Goal: Information Seeking & Learning: Learn about a topic

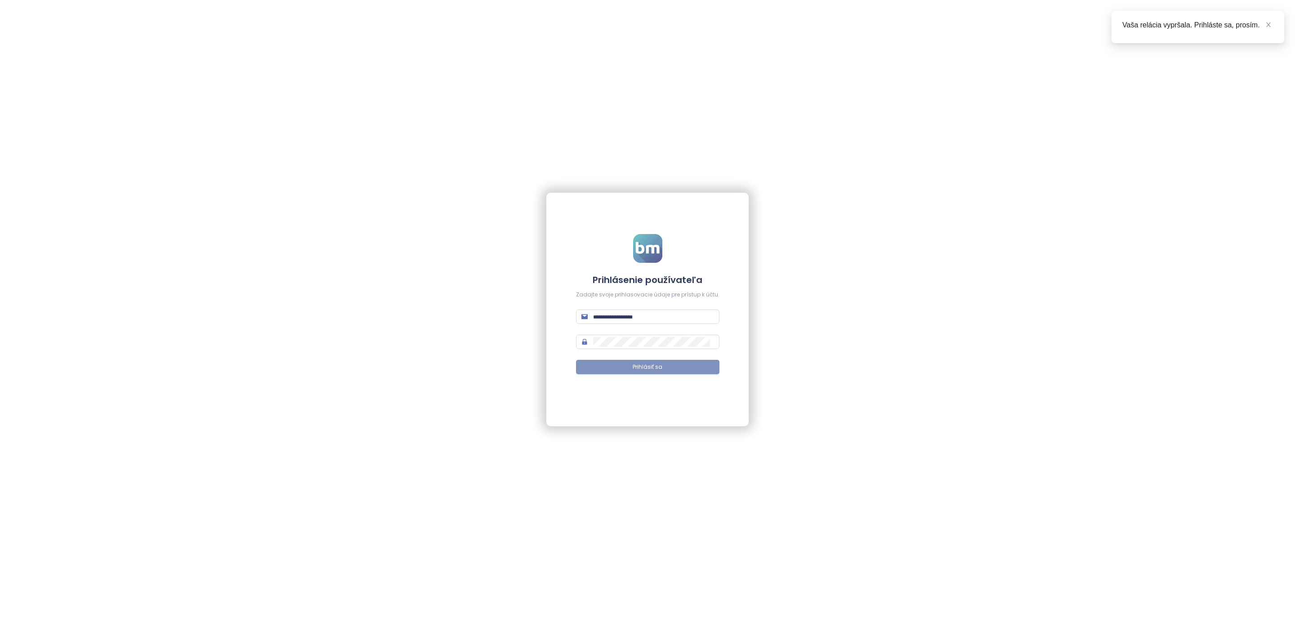
type input "**********"
click at [616, 372] on button "Prihlásiť sa" at bounding box center [647, 367] width 143 height 14
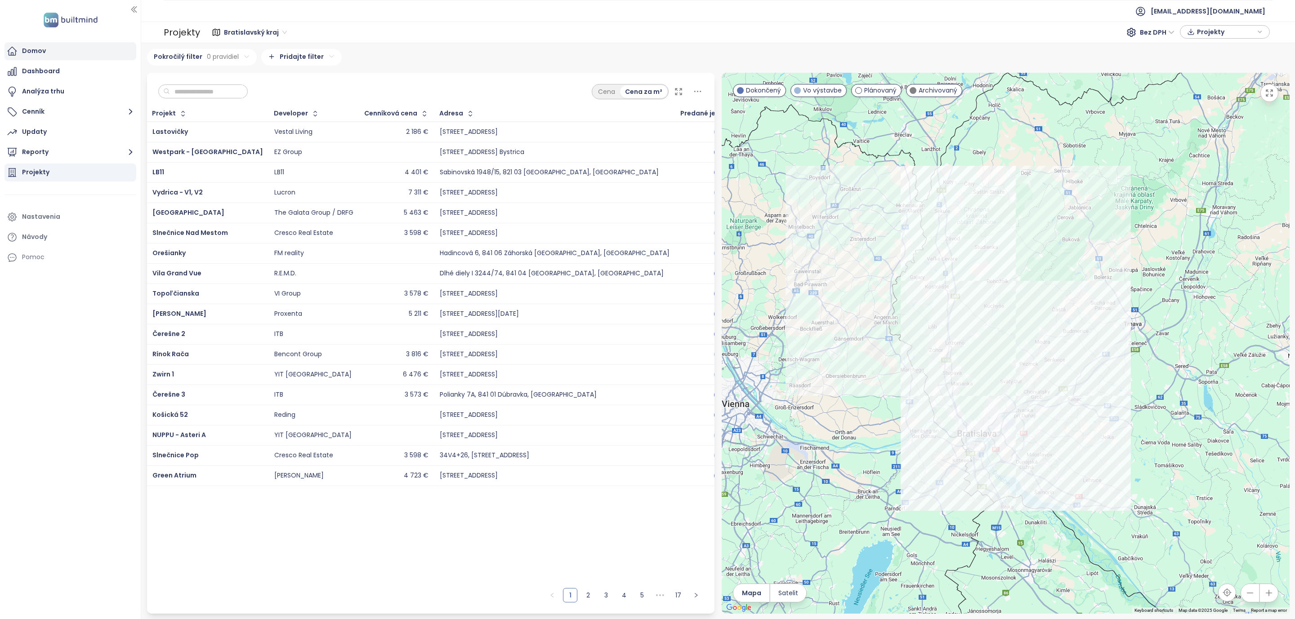
click at [26, 54] on div "Domov" at bounding box center [34, 50] width 24 height 11
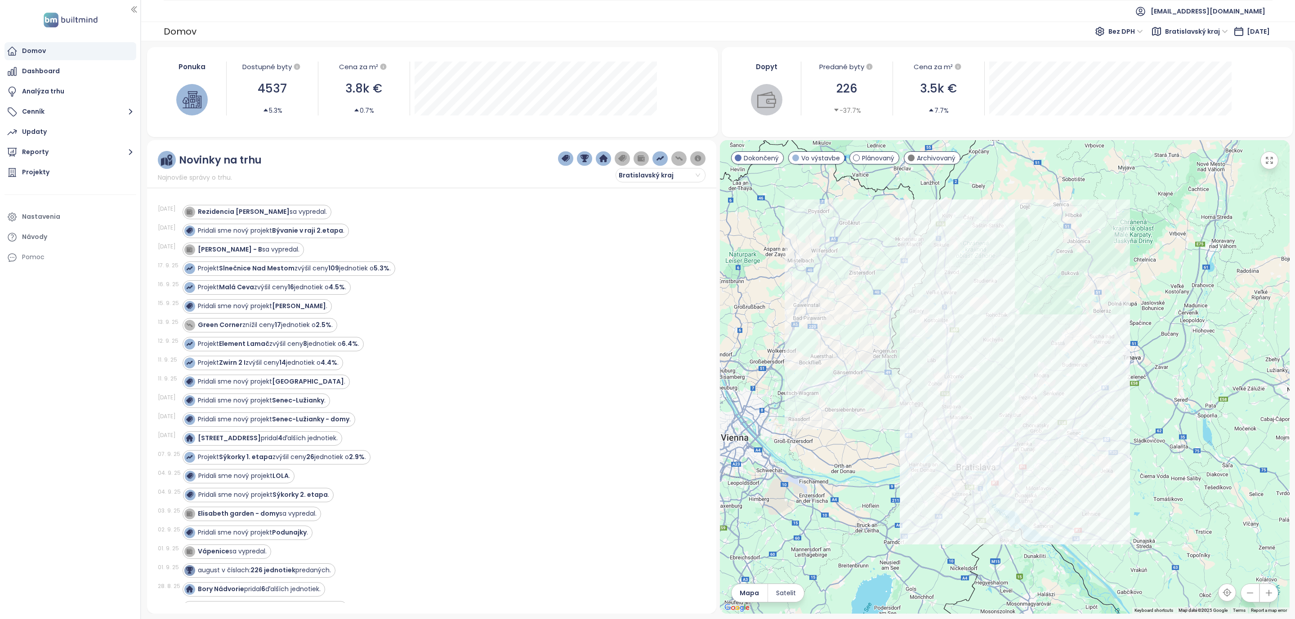
click at [139, 150] on div at bounding box center [140, 309] width 4 height 619
click at [131, 152] on icon "button" at bounding box center [130, 152] width 11 height 11
click at [46, 212] on div "Bratislava I-V" at bounding box center [49, 206] width 41 height 11
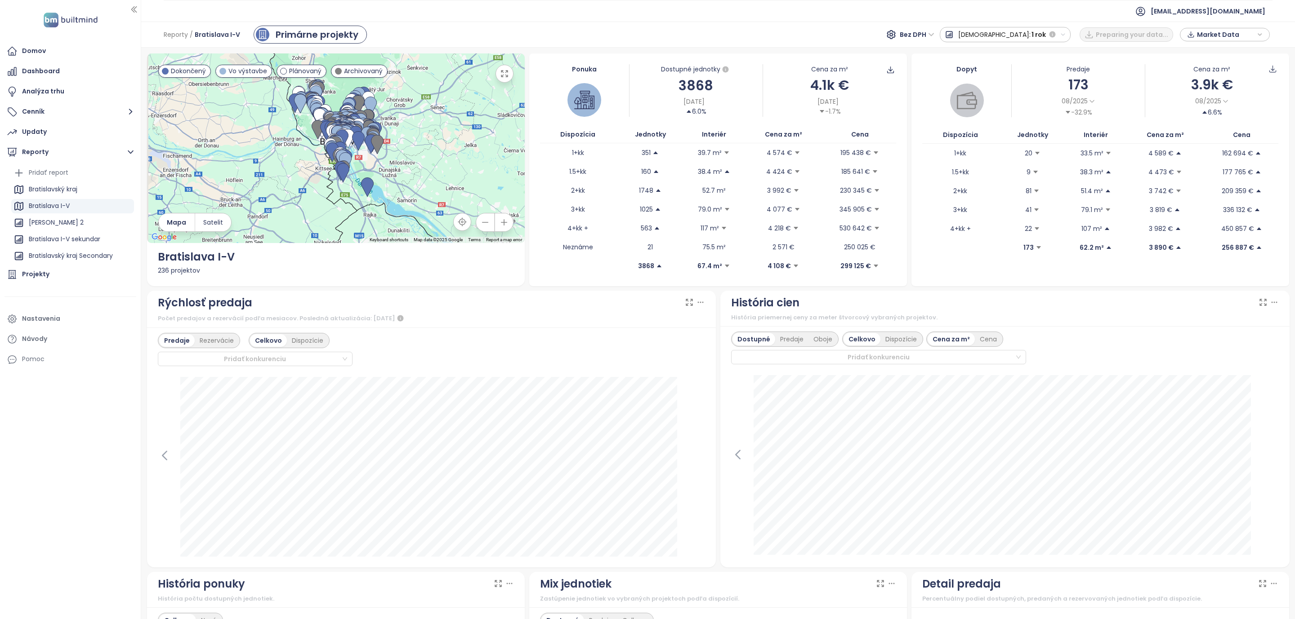
click at [1024, 36] on span "[DEMOGRAPHIC_DATA]:" at bounding box center [994, 35] width 72 height 16
click at [1069, 134] on div "Celé obdobie" at bounding box center [1039, 132] width 79 height 16
click at [1111, 34] on icon "button" at bounding box center [1112, 34] width 6 height 6
click at [1038, 110] on div "1 rok" at bounding box center [1023, 115] width 107 height 16
click at [1098, 34] on span "1 rok" at bounding box center [1098, 35] width 14 height 16
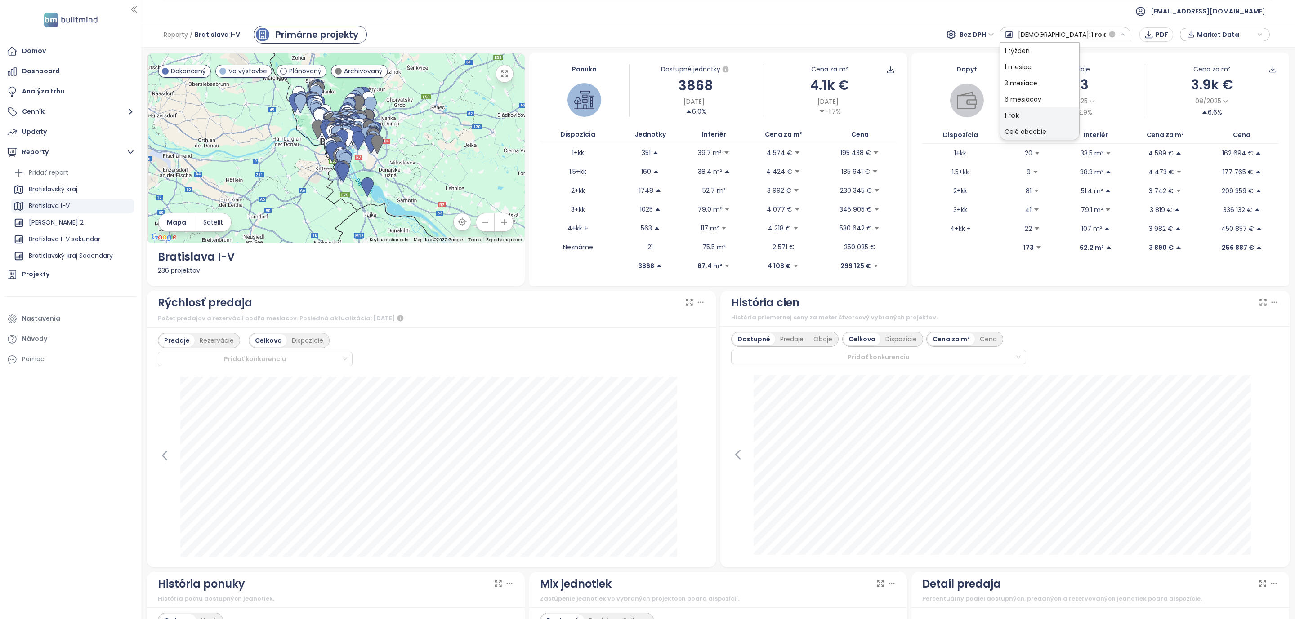
click at [1079, 127] on div "Celé obdobie" at bounding box center [1039, 132] width 79 height 16
click at [676, 306] on div "Rýchlosť predaja" at bounding box center [432, 302] width 548 height 17
click at [685, 305] on icon at bounding box center [689, 302] width 9 height 9
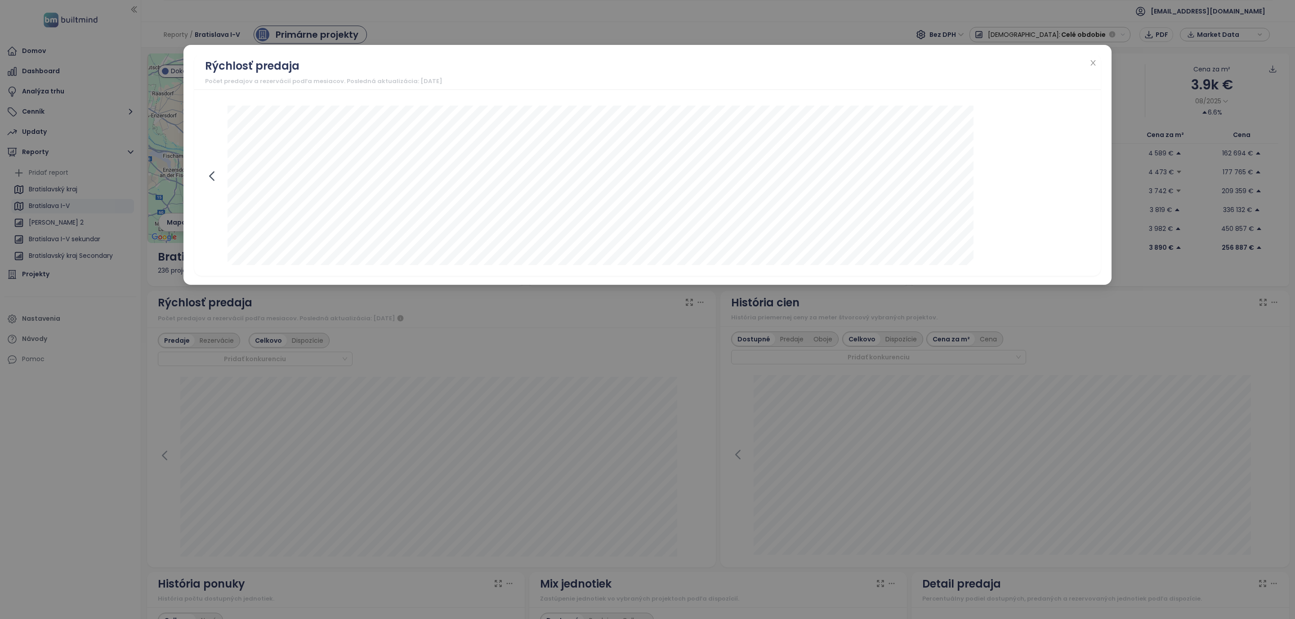
click at [210, 181] on icon at bounding box center [211, 176] width 4 height 9
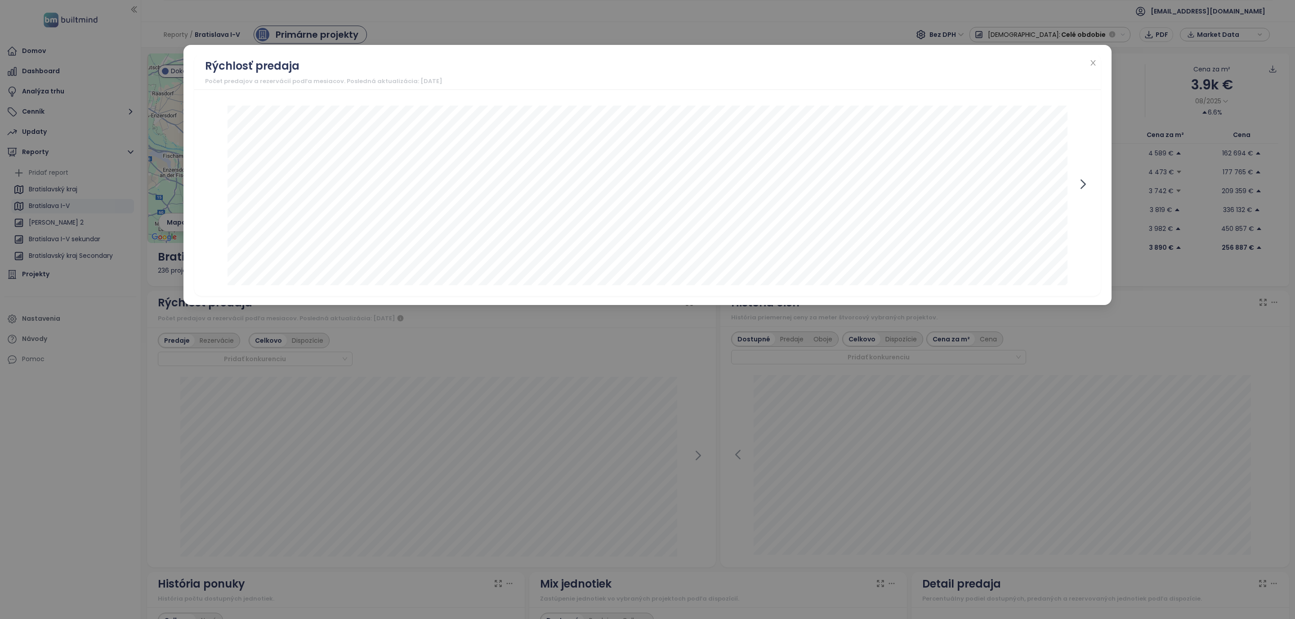
click at [1084, 183] on icon at bounding box center [1082, 184] width 13 height 13
click at [1092, 62] on icon "close" at bounding box center [1092, 62] width 7 height 7
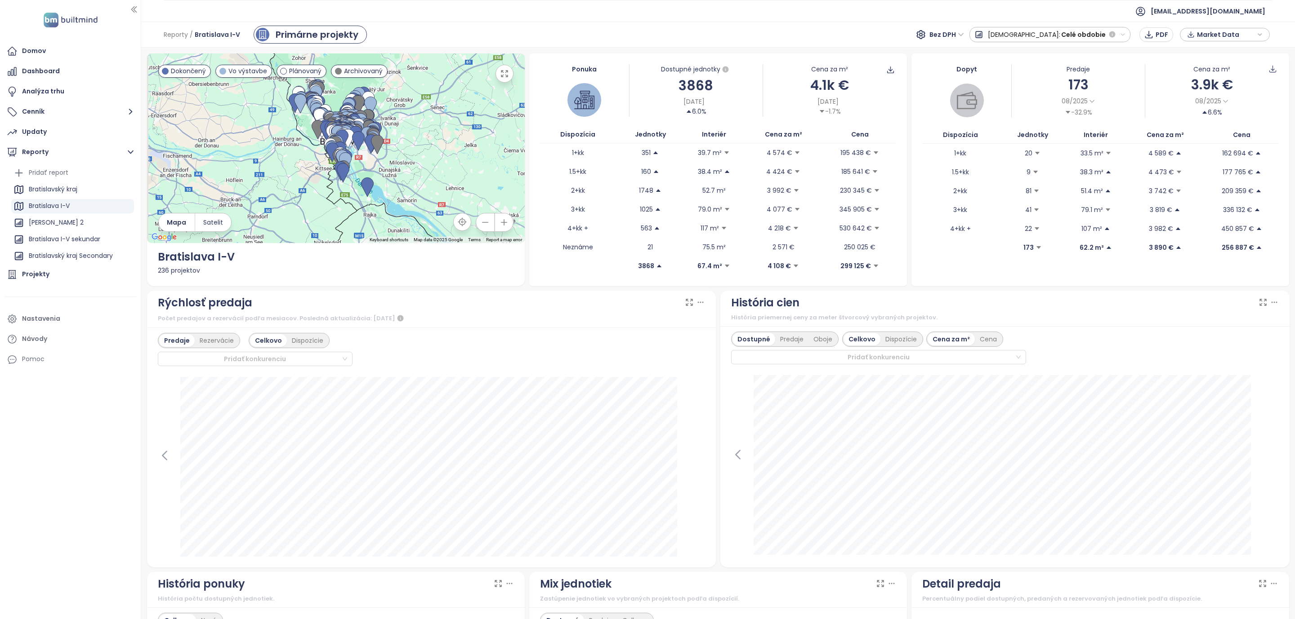
click at [1086, 35] on span "Celé obdobie" at bounding box center [1083, 35] width 45 height 16
click at [1028, 318] on div "História priemernej ceny za meter štvorcový vybraných projektov." at bounding box center [1005, 317] width 548 height 9
click at [1260, 305] on icon at bounding box center [1263, 302] width 6 height 6
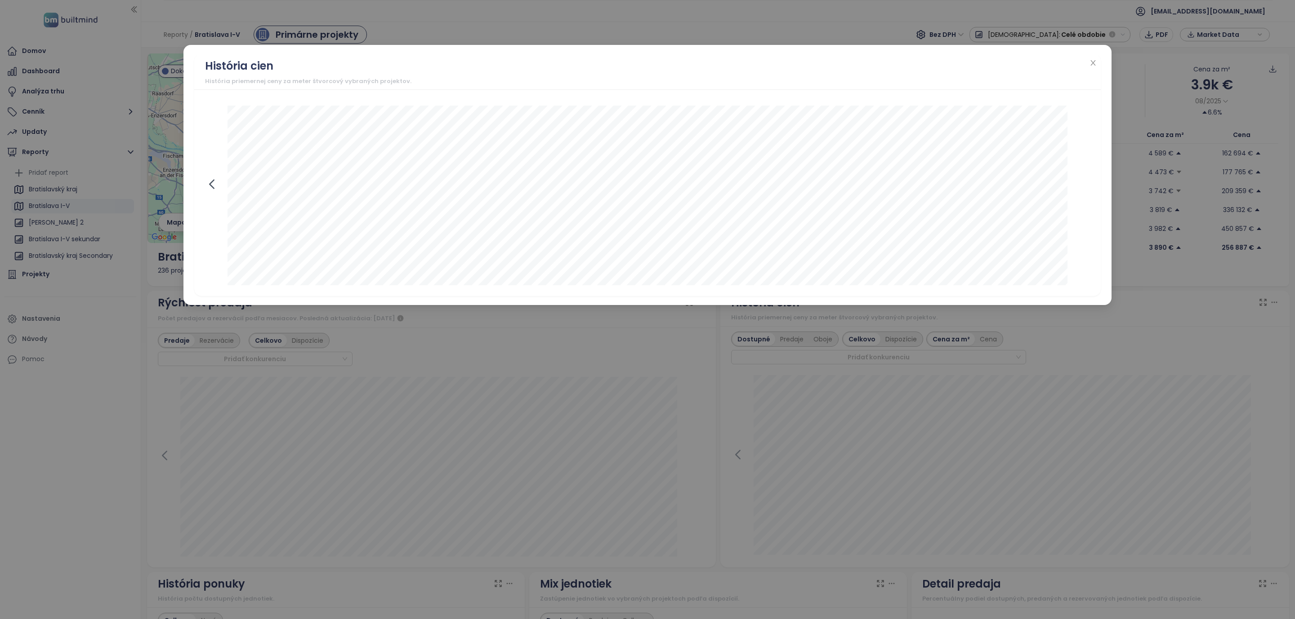
click at [212, 189] on icon at bounding box center [211, 184] width 13 height 13
click at [1091, 62] on icon "close" at bounding box center [1092, 62] width 7 height 7
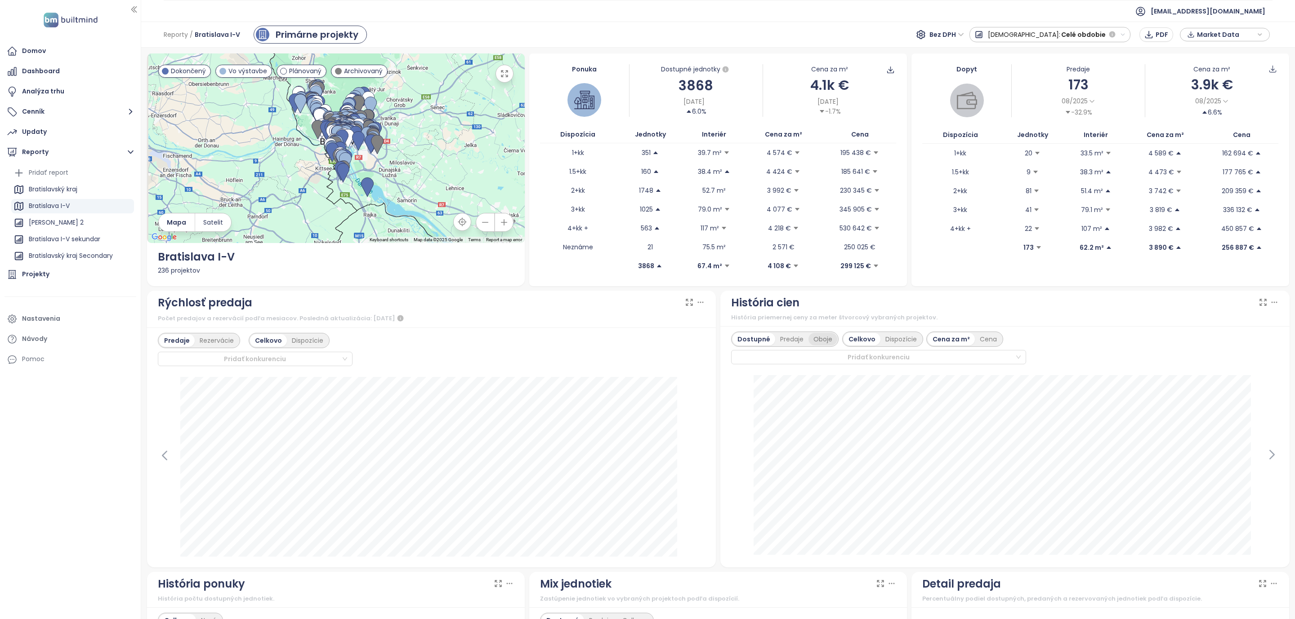
click at [818, 342] on div "Oboje" at bounding box center [822, 339] width 29 height 13
click at [1258, 305] on icon at bounding box center [1262, 302] width 9 height 9
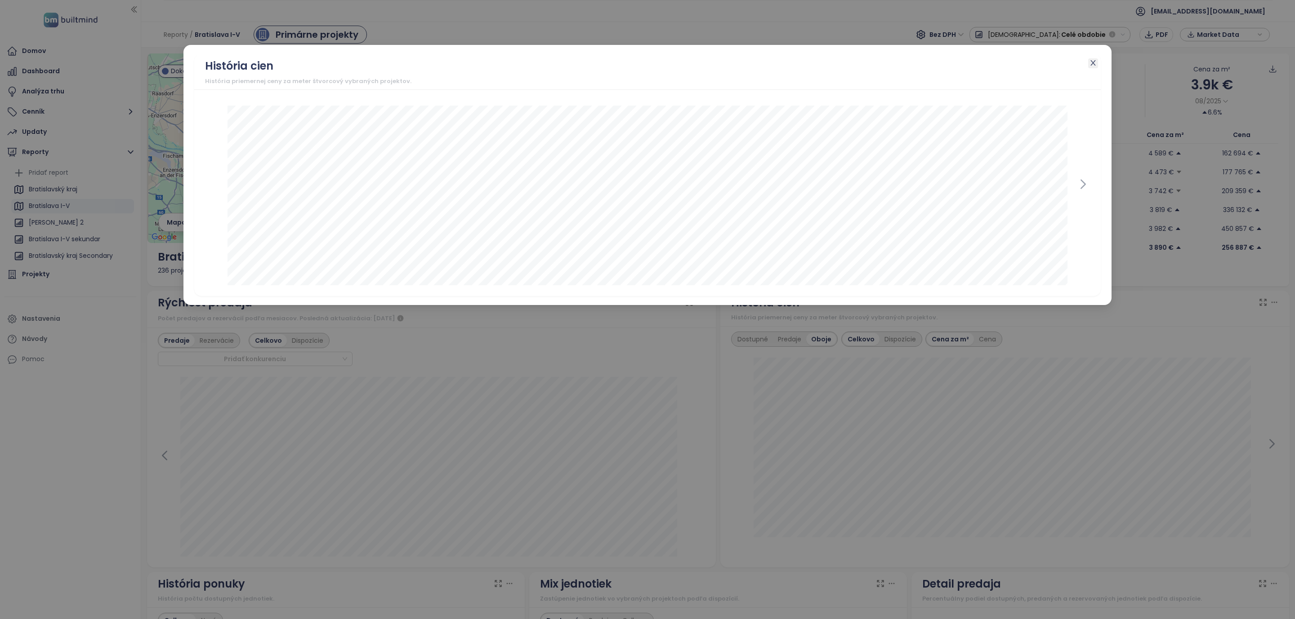
click at [1093, 62] on icon "close" at bounding box center [1092, 62] width 5 height 5
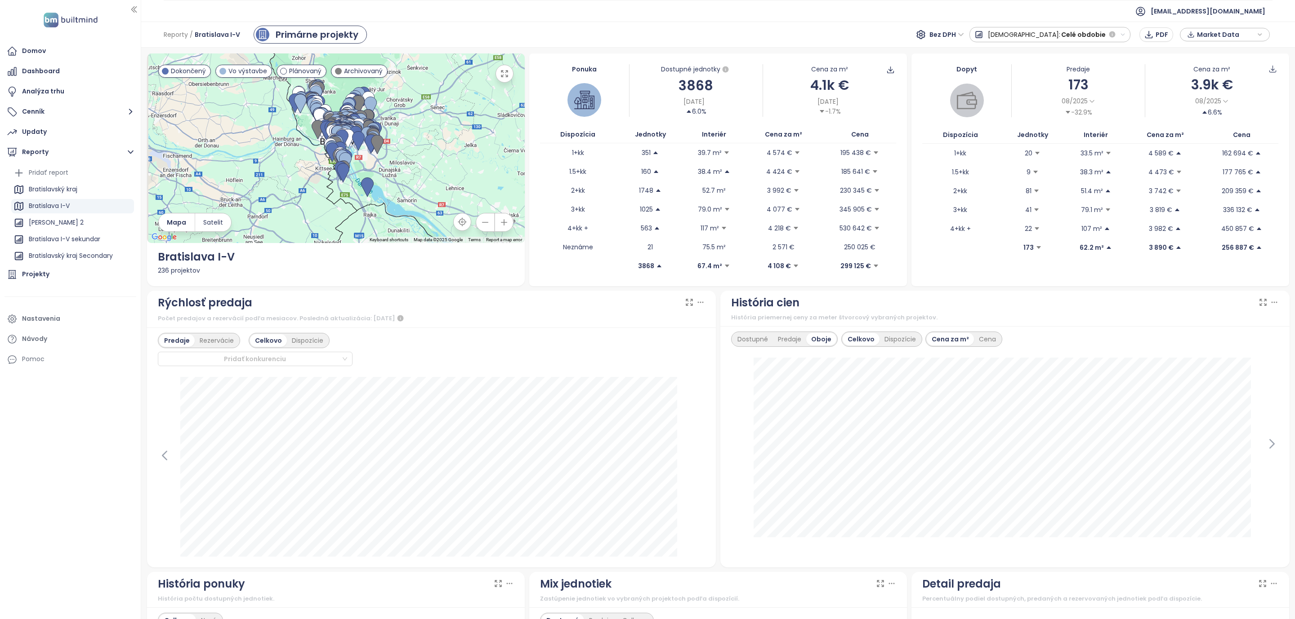
click at [1070, 36] on span "Celé obdobie" at bounding box center [1083, 35] width 45 height 16
click at [1061, 119] on div "1 rok" at bounding box center [1023, 115] width 107 height 16
click at [1123, 328] on div "Dostupné Predaje Oboje Celkovo Dispozície Cena za m² Cena [DATE] dostupné: 4 26…" at bounding box center [1004, 446] width 569 height 241
click at [1112, 316] on div "História priemernej ceny za meter štvorcový vybraných projektov." at bounding box center [1005, 317] width 548 height 9
click at [1258, 306] on icon at bounding box center [1262, 302] width 9 height 9
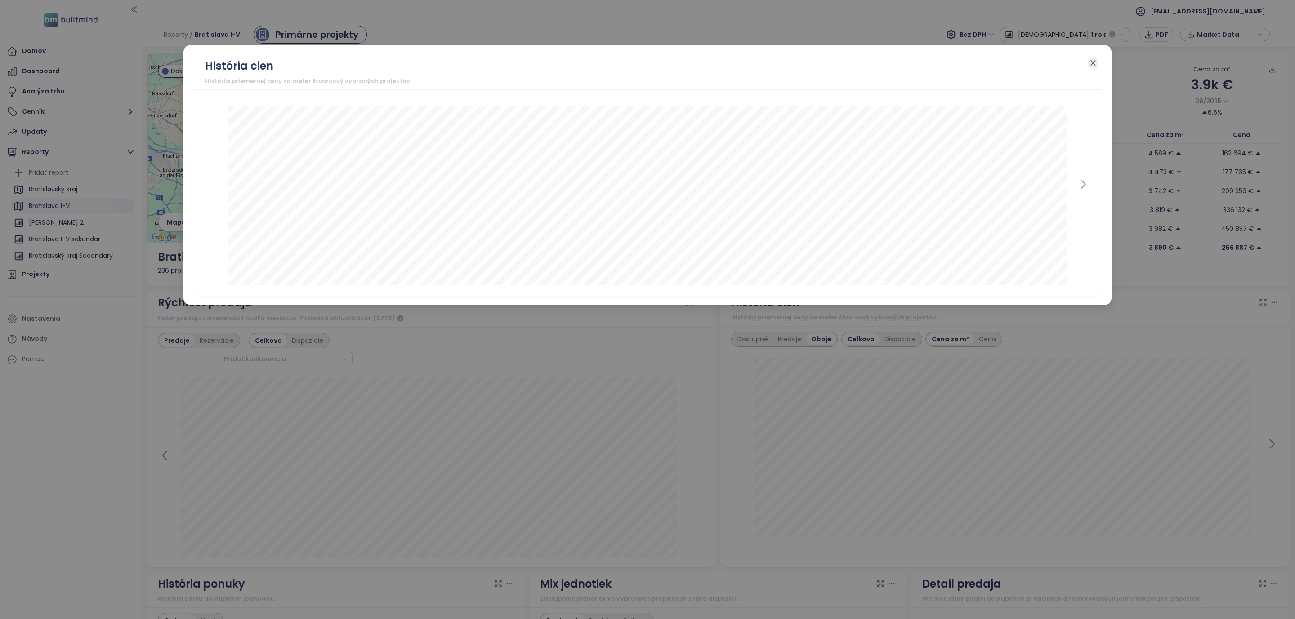
click at [1097, 62] on span "Close" at bounding box center [1093, 63] width 10 height 10
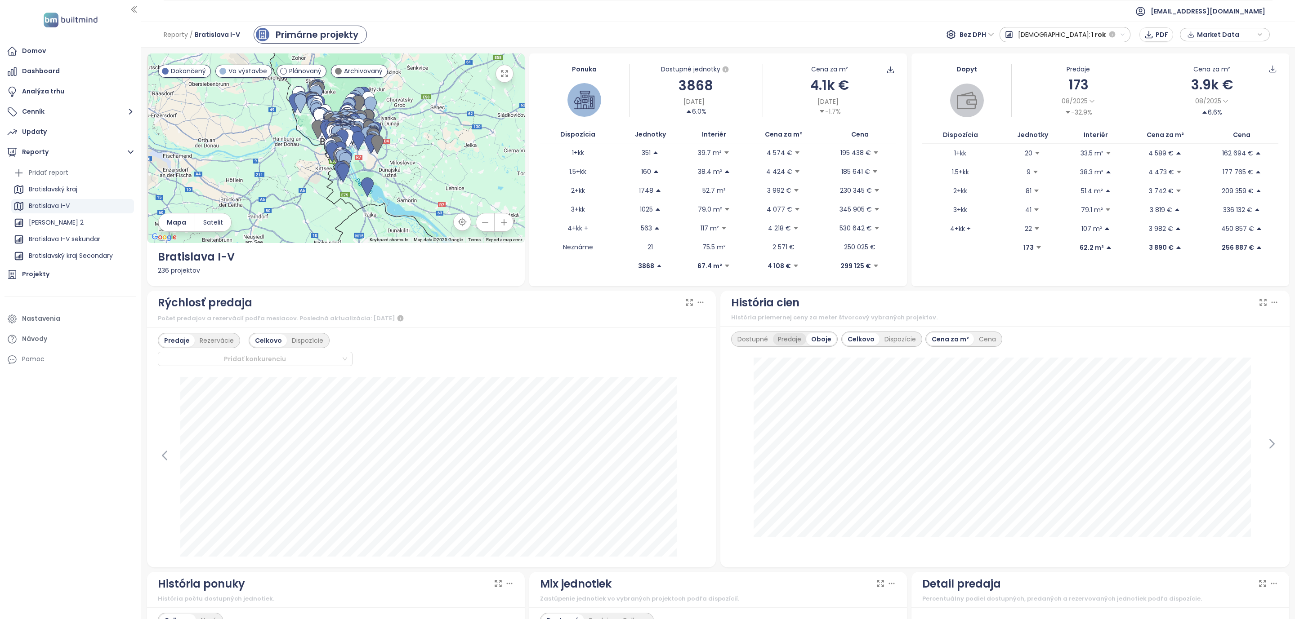
click at [785, 338] on div "Predaje" at bounding box center [789, 339] width 33 height 13
click at [739, 338] on div "Dostupné" at bounding box center [752, 339] width 40 height 13
click at [825, 340] on div "Oboje" at bounding box center [822, 339] width 29 height 13
click at [1074, 36] on span "[DEMOGRAPHIC_DATA]:" at bounding box center [1054, 35] width 72 height 16
click at [1077, 92] on div "6 mesiacov" at bounding box center [1039, 99] width 79 height 16
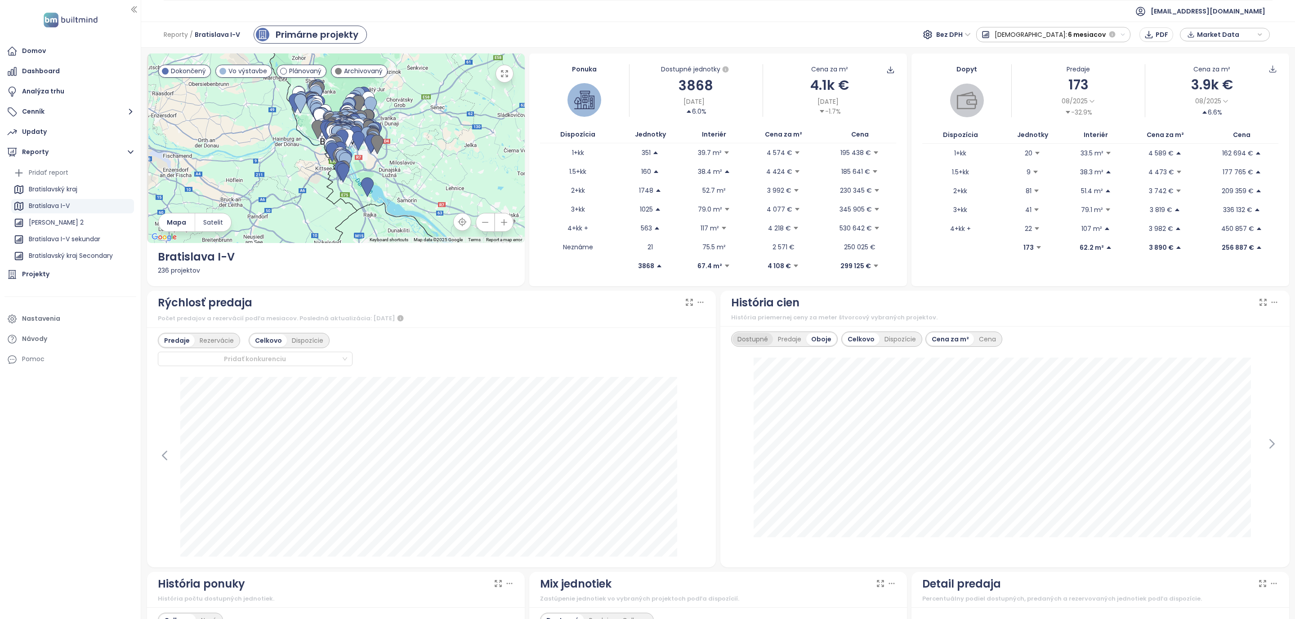
click at [745, 342] on div "Dostupné" at bounding box center [752, 339] width 40 height 13
click at [819, 340] on div "Oboje" at bounding box center [822, 339] width 29 height 13
click at [1078, 37] on span "6 mesiacov" at bounding box center [1087, 35] width 38 height 16
click at [1058, 134] on div "Celé obdobie" at bounding box center [1027, 132] width 102 height 16
click at [0, 473] on div "Domov Dashboard Analýza trhu Cenník Updaty Reporty Pridať report Bratislavský k…" at bounding box center [70, 309] width 141 height 619
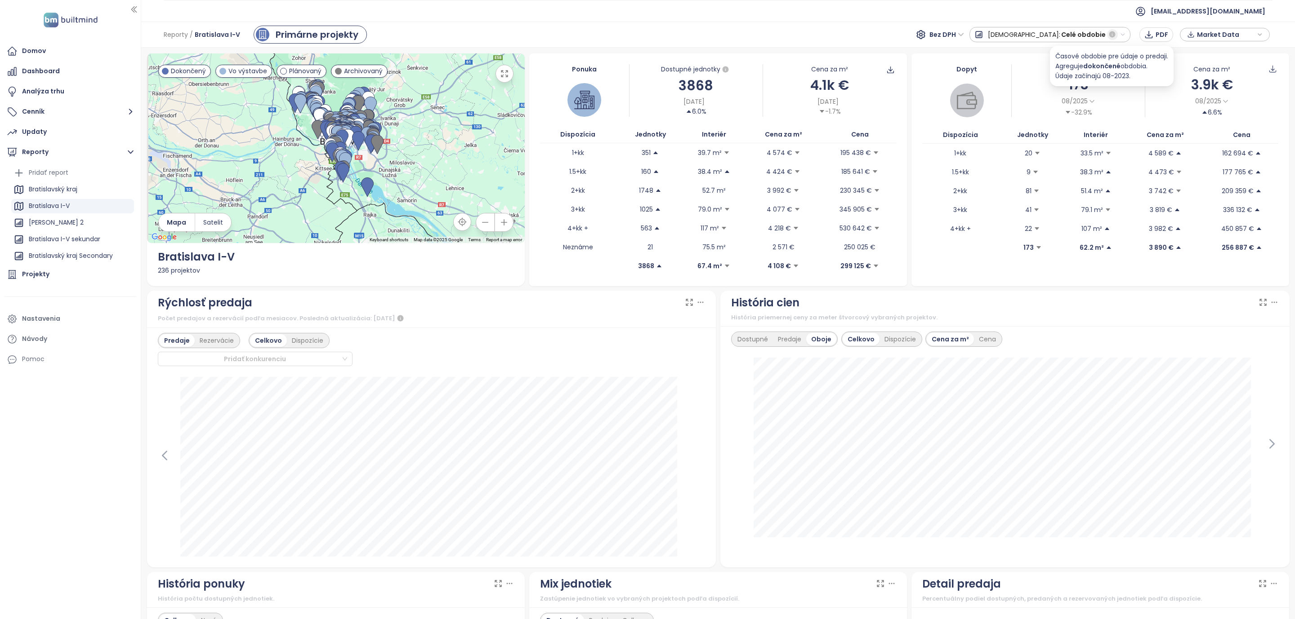
click at [1109, 32] on icon "button" at bounding box center [1112, 35] width 8 height 8
click at [1107, 15] on ul "[EMAIL_ADDRESS][DOMAIN_NAME]" at bounding box center [718, 11] width 1109 height 22
click at [1063, 33] on div "Predaj: Celé obdobie" at bounding box center [1050, 35] width 134 height 16
click at [1050, 108] on div "1 rok" at bounding box center [1023, 115] width 107 height 16
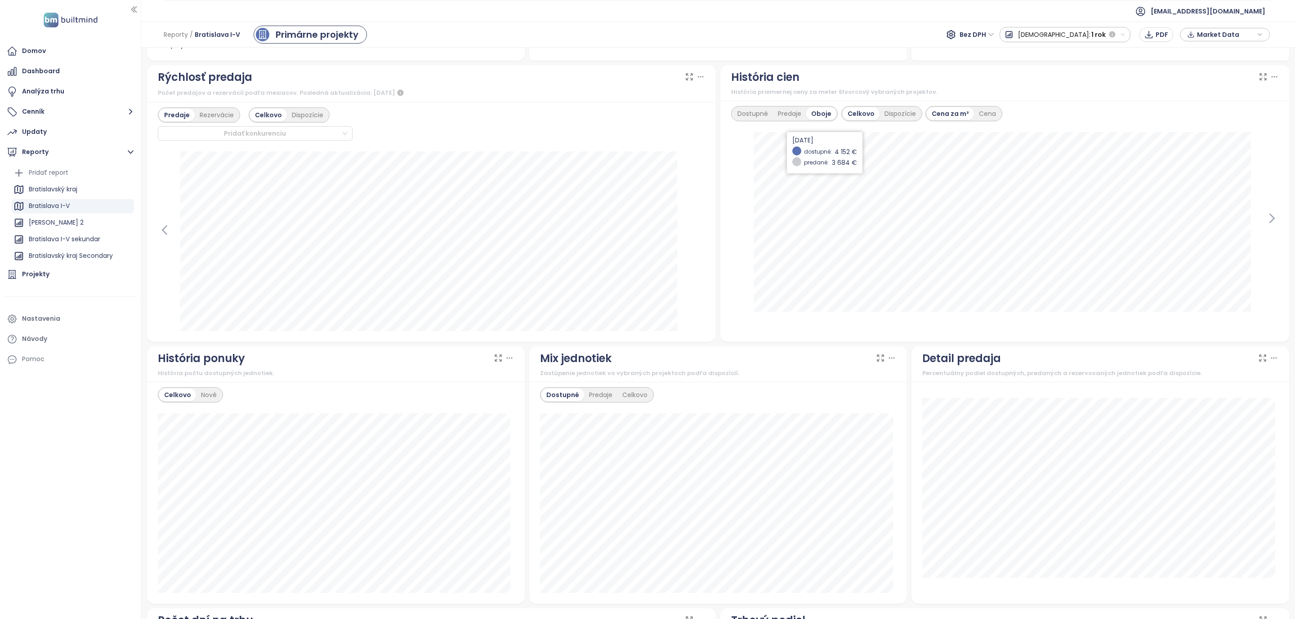
scroll to position [202, 0]
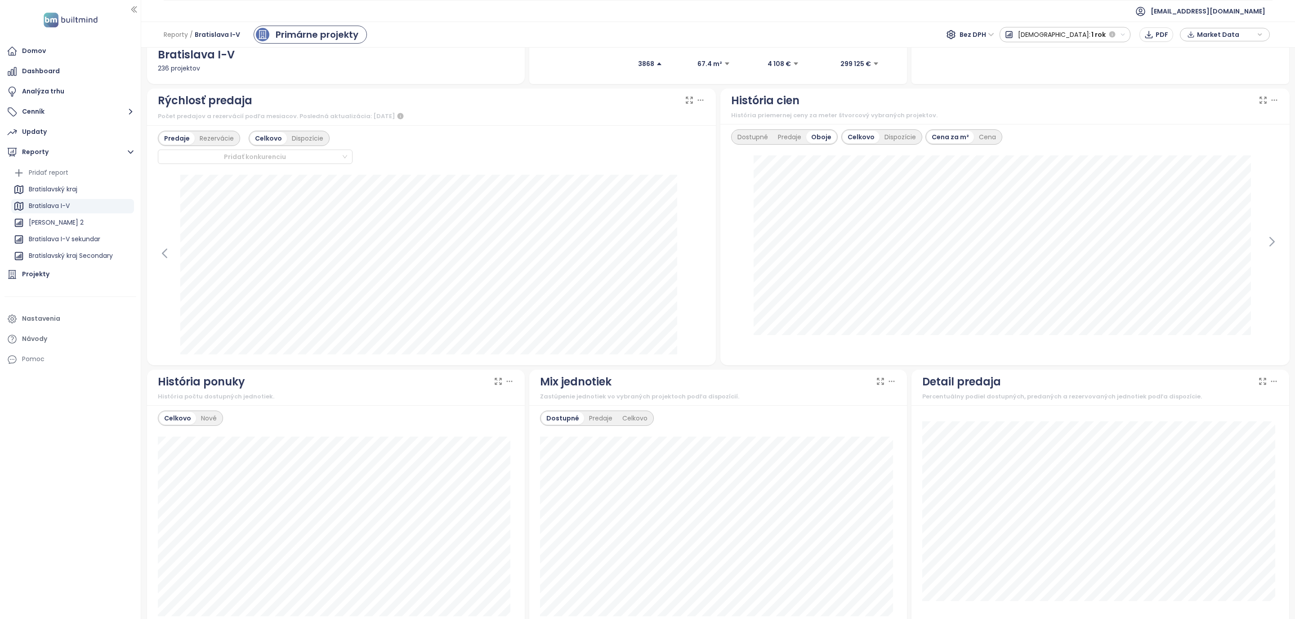
click at [1080, 31] on span "[DEMOGRAPHIC_DATA]:" at bounding box center [1054, 35] width 72 height 16
click at [1075, 97] on div "6 mesiacov" at bounding box center [1039, 99] width 79 height 16
click at [1075, 34] on span "6 mesiacov" at bounding box center [1087, 35] width 38 height 16
click at [1065, 129] on div "Celé obdobie" at bounding box center [1027, 132] width 102 height 16
click at [1078, 31] on span "Celé obdobie" at bounding box center [1083, 35] width 45 height 16
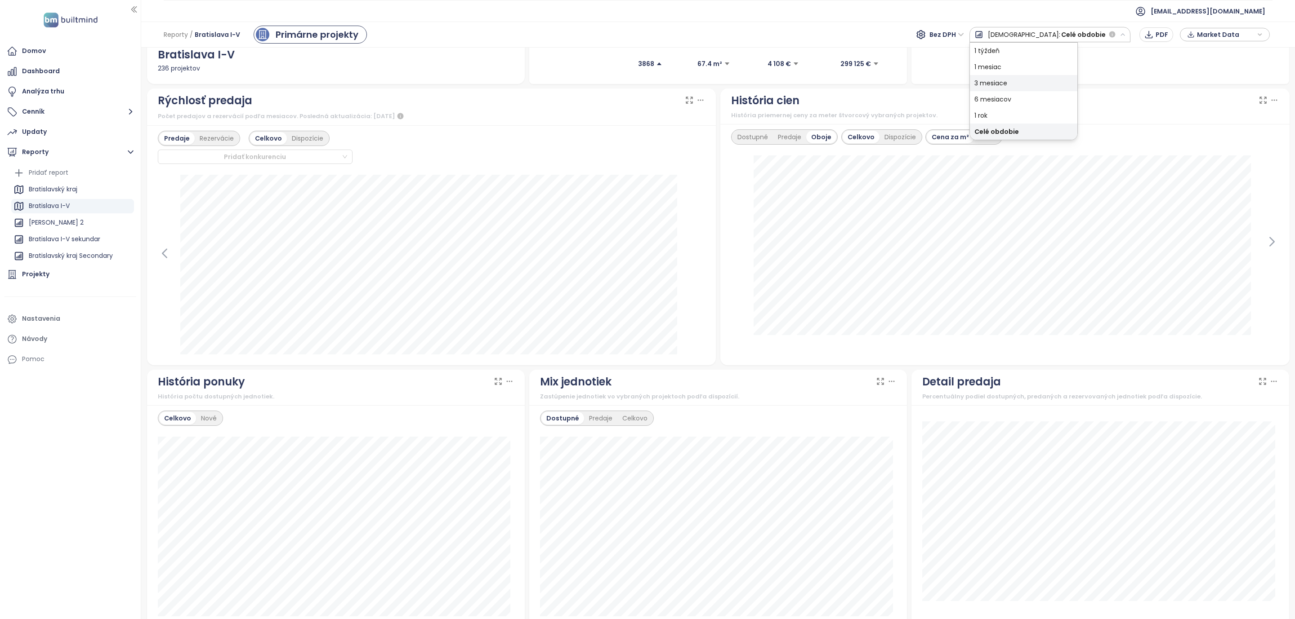
click at [1067, 88] on div "3 mesiace" at bounding box center [1023, 83] width 107 height 16
click at [1071, 35] on span "[DEMOGRAPHIC_DATA]:" at bounding box center [1034, 35] width 72 height 16
click at [1063, 94] on div "6 mesiacov" at bounding box center [1029, 99] width 98 height 16
click at [1065, 38] on span "[DEMOGRAPHIC_DATA]:" at bounding box center [1030, 35] width 72 height 16
click at [1063, 125] on div "Celé obdobie" at bounding box center [1027, 132] width 102 height 16
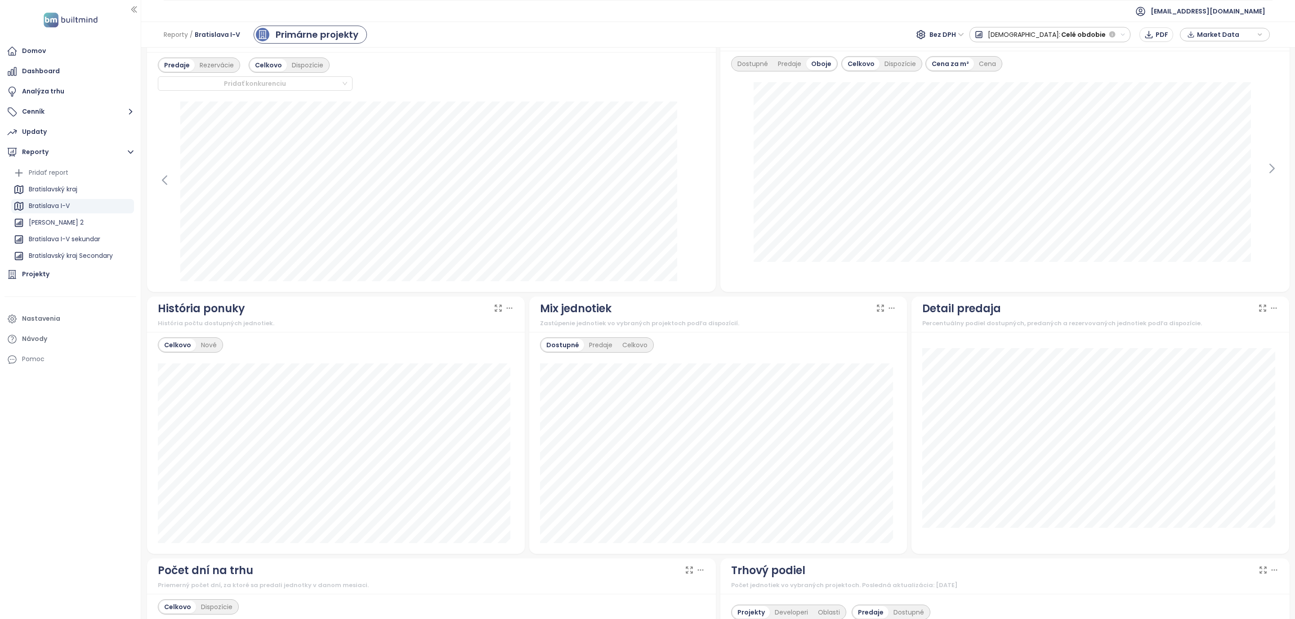
scroll to position [472, 0]
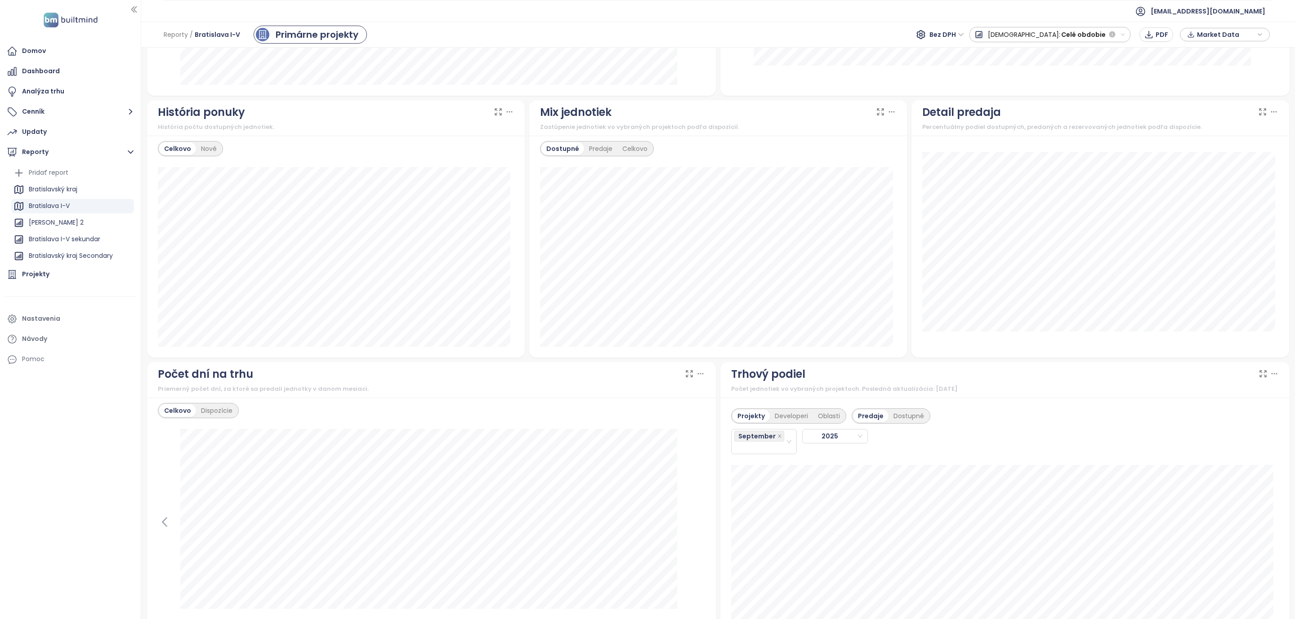
click at [1076, 34] on span "Celé obdobie" at bounding box center [1083, 35] width 45 height 16
click at [1057, 102] on div "6 mesiacov" at bounding box center [1023, 99] width 107 height 16
click at [1061, 36] on span "[DEMOGRAPHIC_DATA]:" at bounding box center [1030, 35] width 72 height 16
click at [1061, 125] on div "Celé obdobie" at bounding box center [1027, 132] width 102 height 16
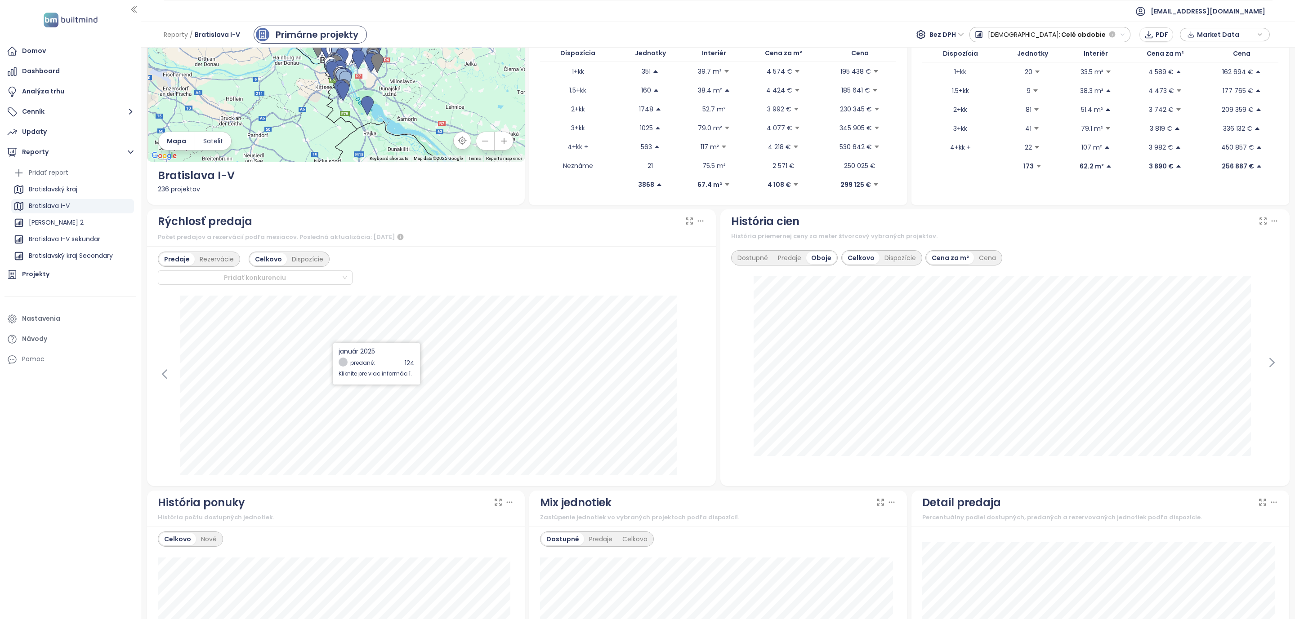
scroll to position [0, 0]
